Goal: Obtain resource: Obtain resource

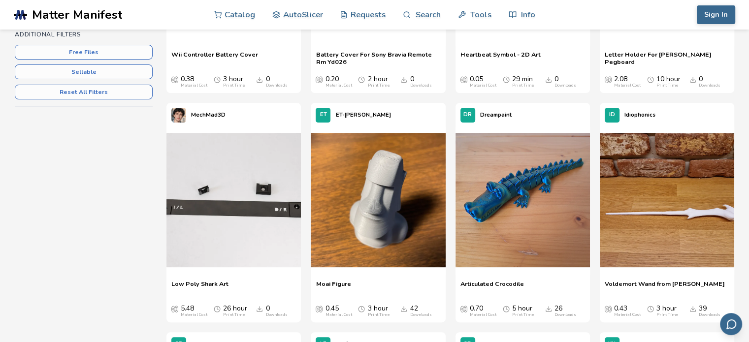
scroll to position [295, 0]
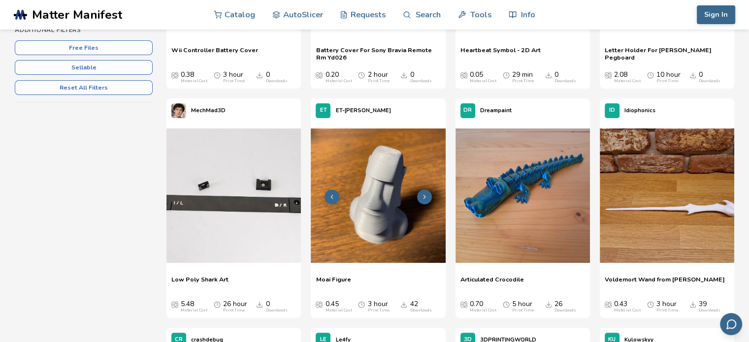
click at [373, 192] on img at bounding box center [378, 195] width 134 height 134
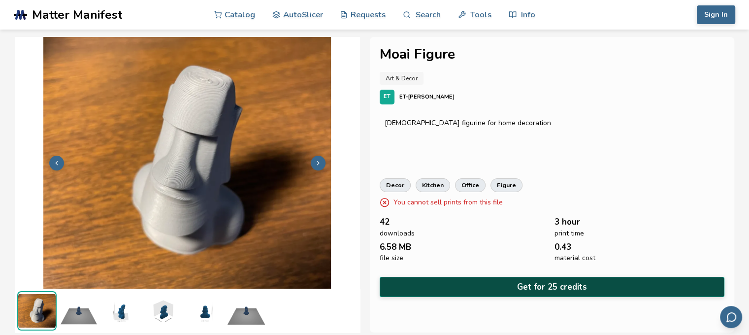
click at [506, 283] on button "Get for 25 credits" at bounding box center [552, 287] width 345 height 20
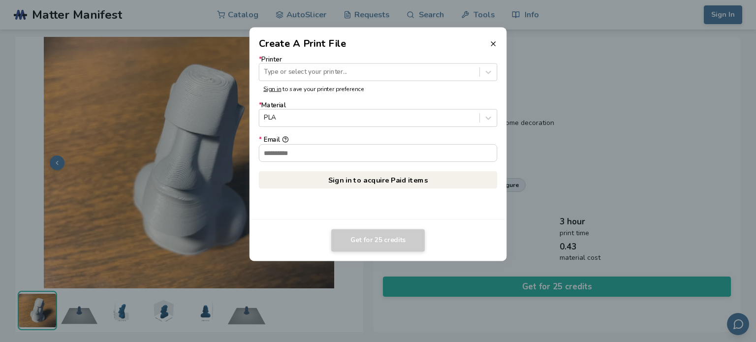
click at [492, 42] on icon at bounding box center [493, 44] width 8 height 8
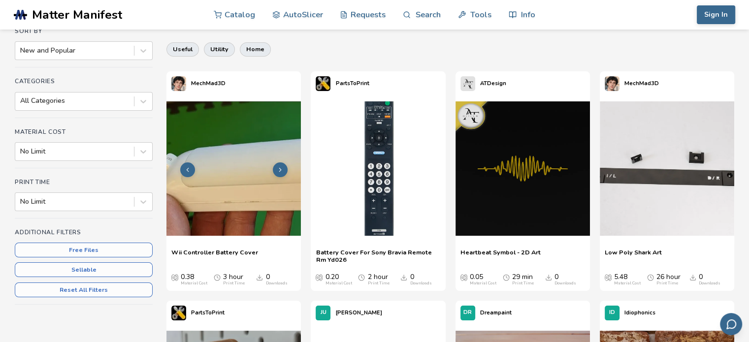
scroll to position [98, 0]
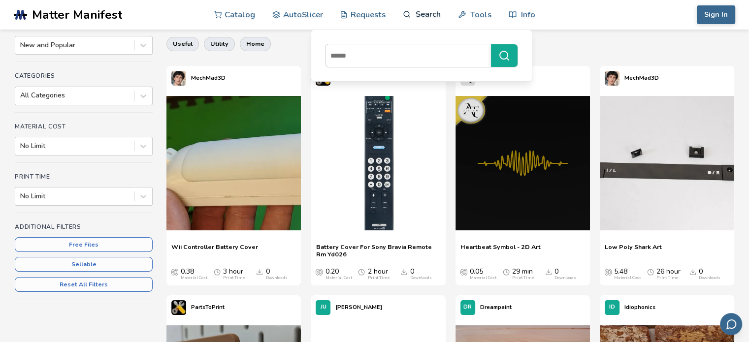
click at [412, 13] on link "Search" at bounding box center [421, 15] width 37 height 30
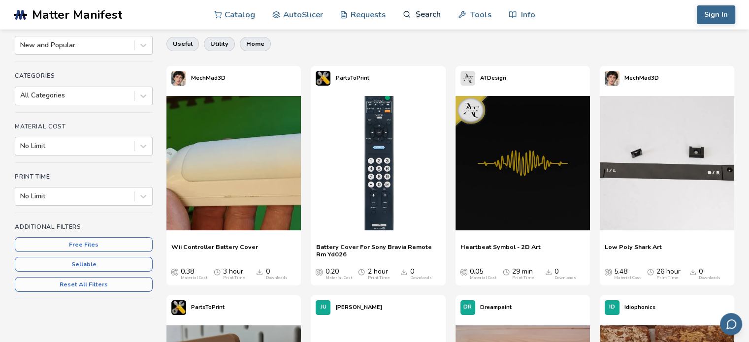
click at [412, 13] on link "Search" at bounding box center [421, 15] width 37 height 30
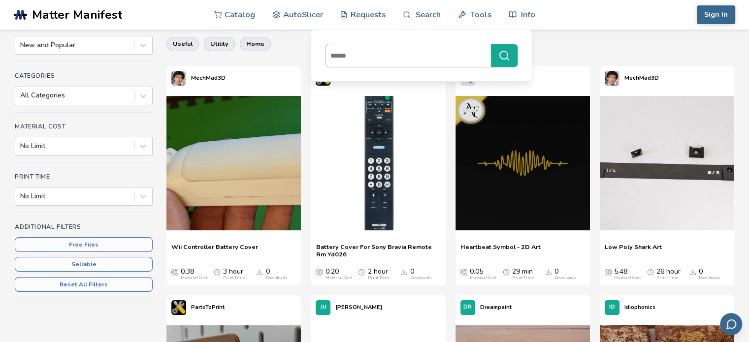
click at [372, 59] on input at bounding box center [405, 56] width 160 height 18
type input "**********"
click at [377, 53] on input at bounding box center [405, 56] width 160 height 18
click at [391, 52] on input at bounding box center [405, 56] width 160 height 18
click at [416, 54] on input at bounding box center [405, 56] width 160 height 18
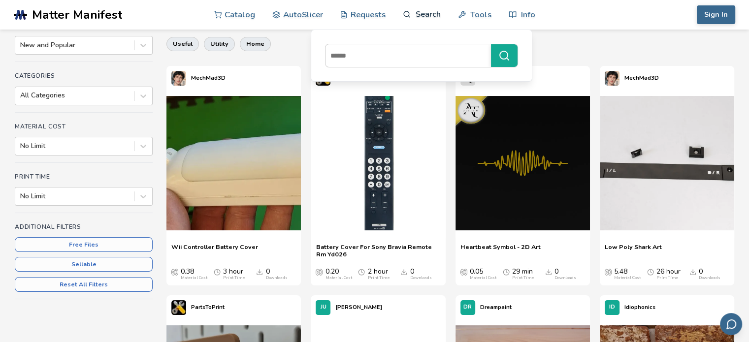
click at [431, 11] on link "Search" at bounding box center [421, 15] width 37 height 30
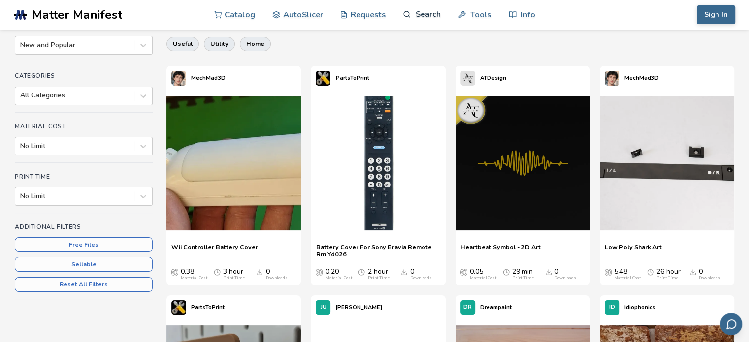
click at [418, 14] on link "Search" at bounding box center [421, 15] width 37 height 30
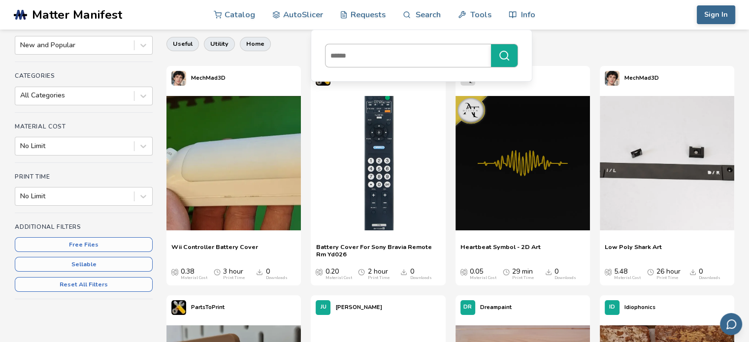
click at [453, 55] on input at bounding box center [405, 56] width 160 height 18
click at [394, 63] on input at bounding box center [405, 56] width 160 height 18
click at [422, 11] on link "Search" at bounding box center [421, 15] width 37 height 30
click at [375, 62] on input at bounding box center [405, 56] width 160 height 18
click at [399, 50] on input at bounding box center [405, 56] width 160 height 18
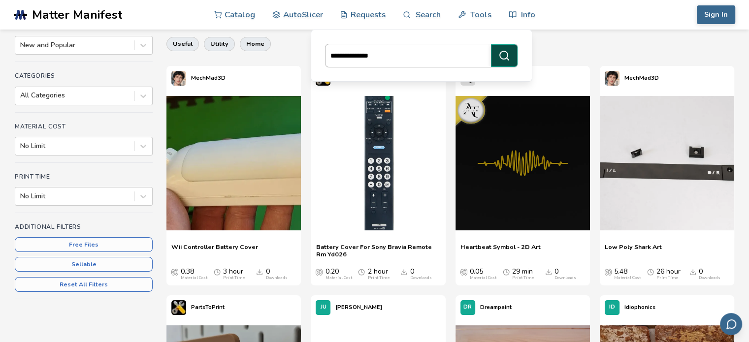
type input "**********"
click at [508, 54] on circle "submit" at bounding box center [504, 55] width 8 height 8
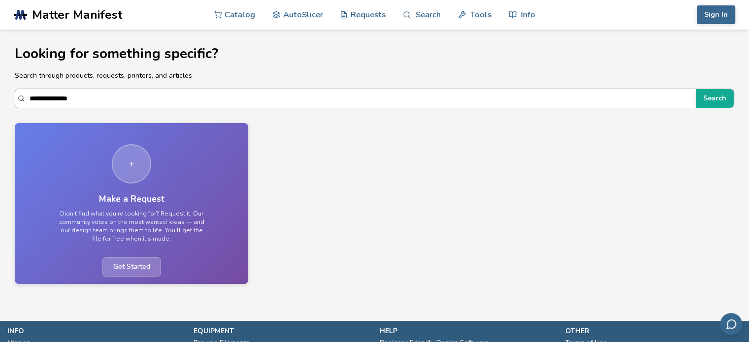
click at [157, 100] on input "**********" at bounding box center [360, 99] width 661 height 18
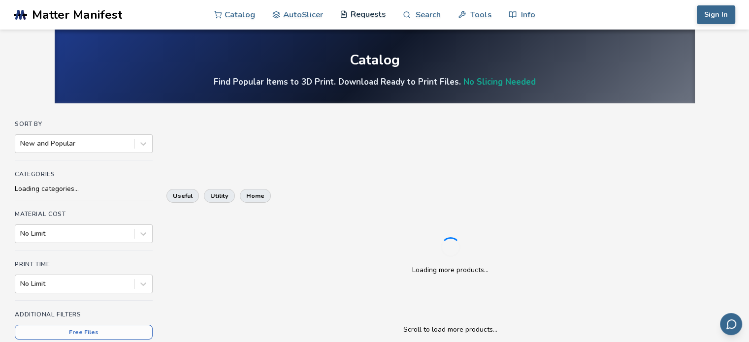
scroll to position [98, 0]
